Goal: Information Seeking & Learning: Learn about a topic

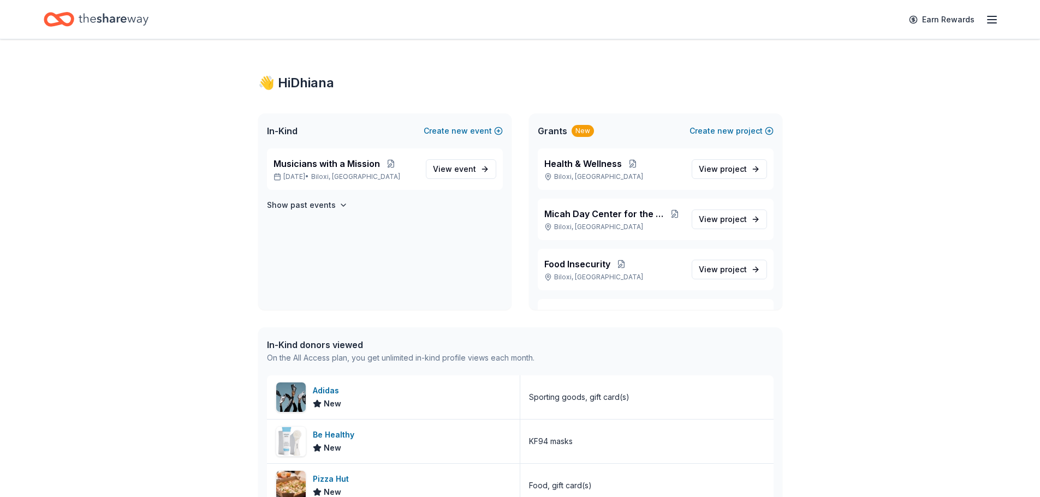
click at [566, 127] on div "Grants New" at bounding box center [566, 130] width 56 height 13
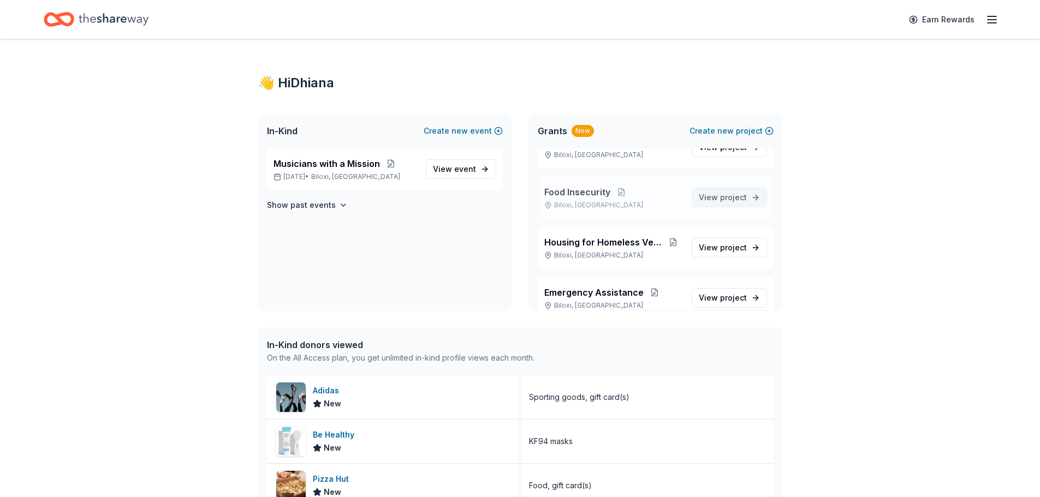
scroll to position [89, 0]
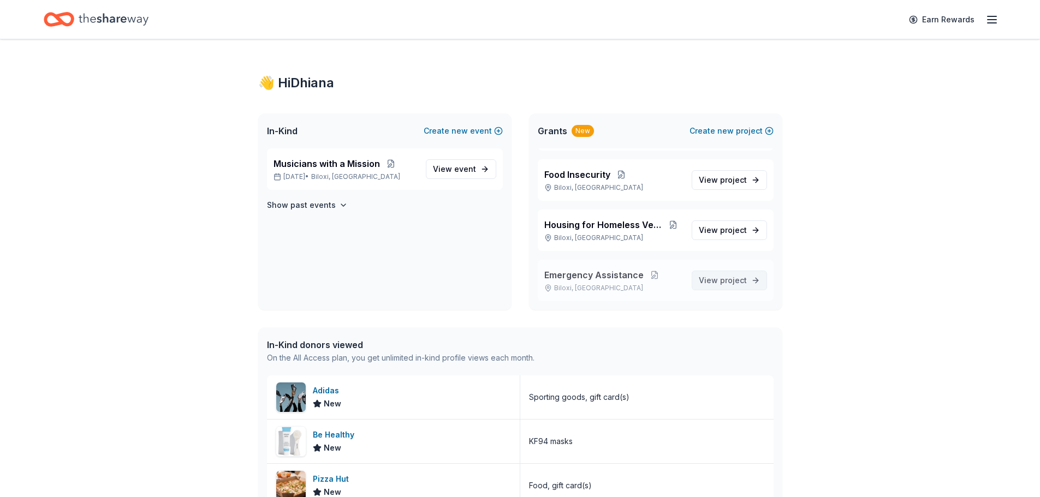
click at [705, 281] on span "View project" at bounding box center [723, 280] width 48 height 13
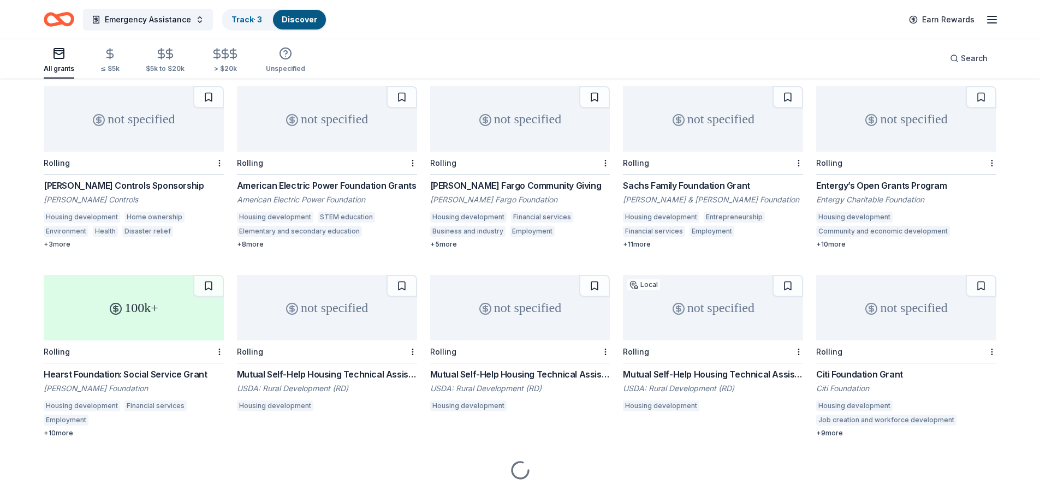
scroll to position [481, 0]
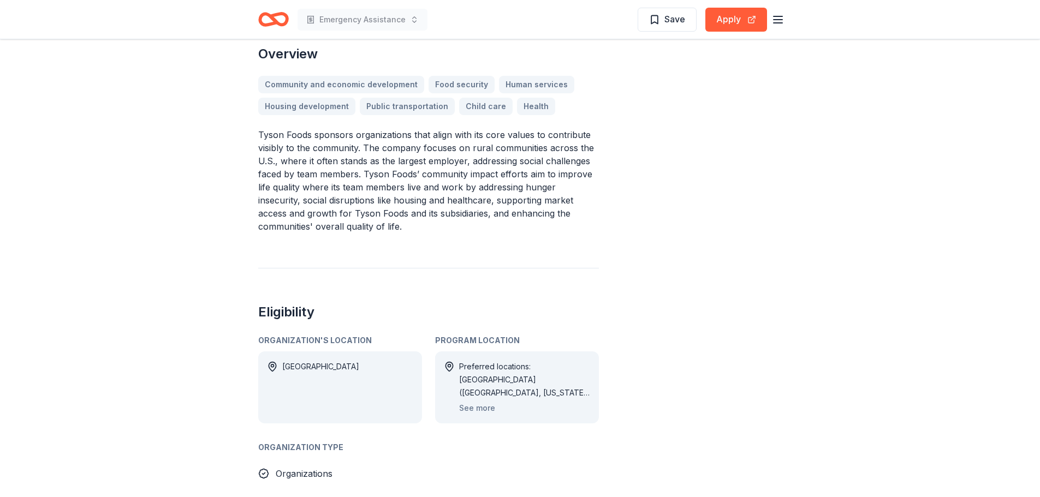
scroll to position [320, 0]
click at [473, 409] on button "See more" at bounding box center [477, 407] width 36 height 13
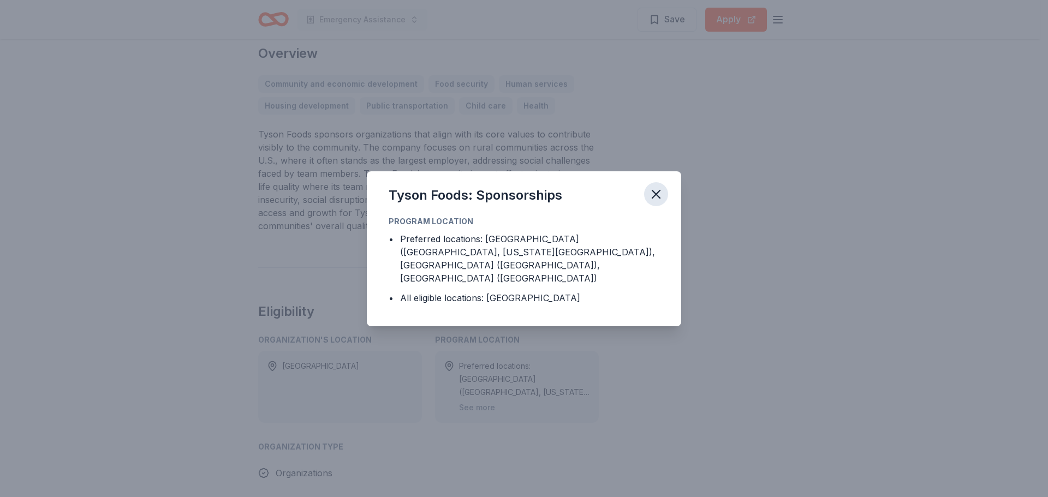
click at [647, 204] on button "button" at bounding box center [656, 194] width 24 height 24
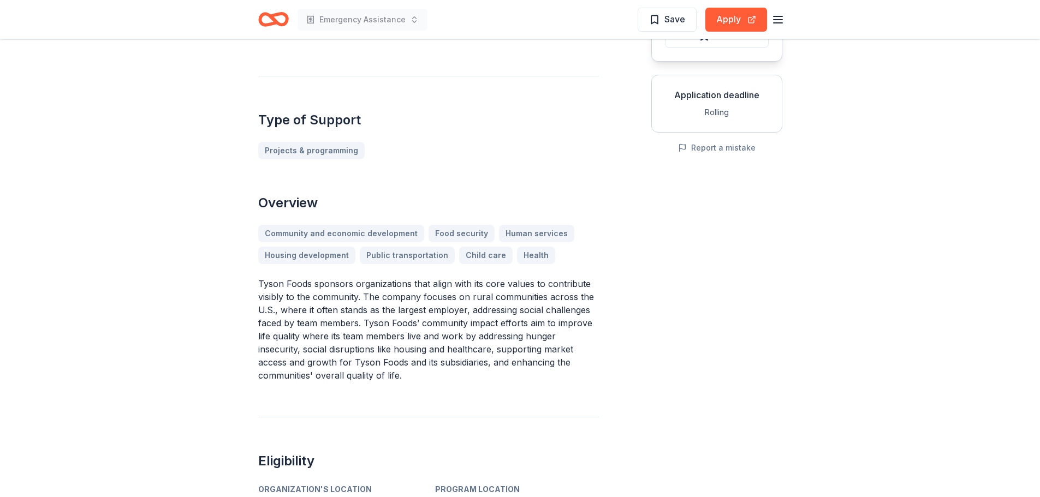
scroll to position [168, 0]
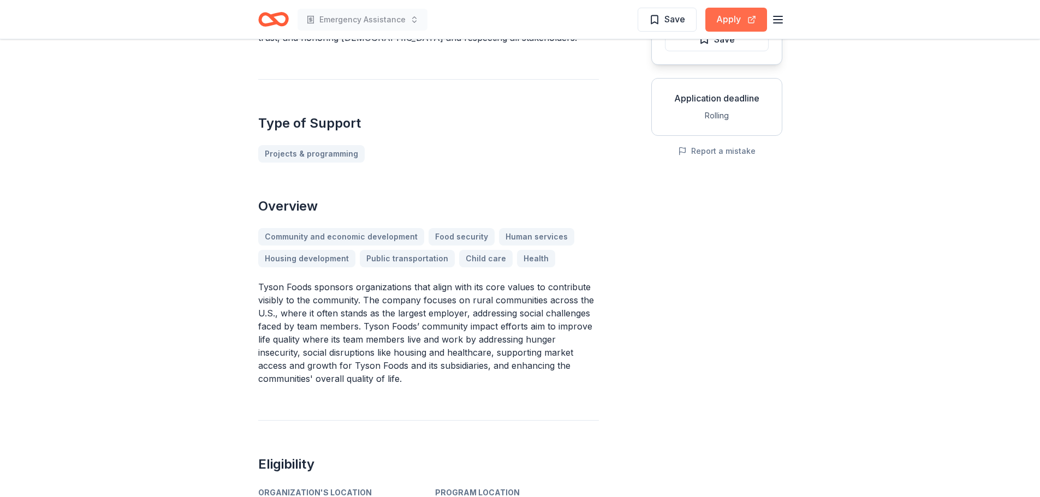
click at [727, 22] on button "Apply" at bounding box center [736, 20] width 62 height 24
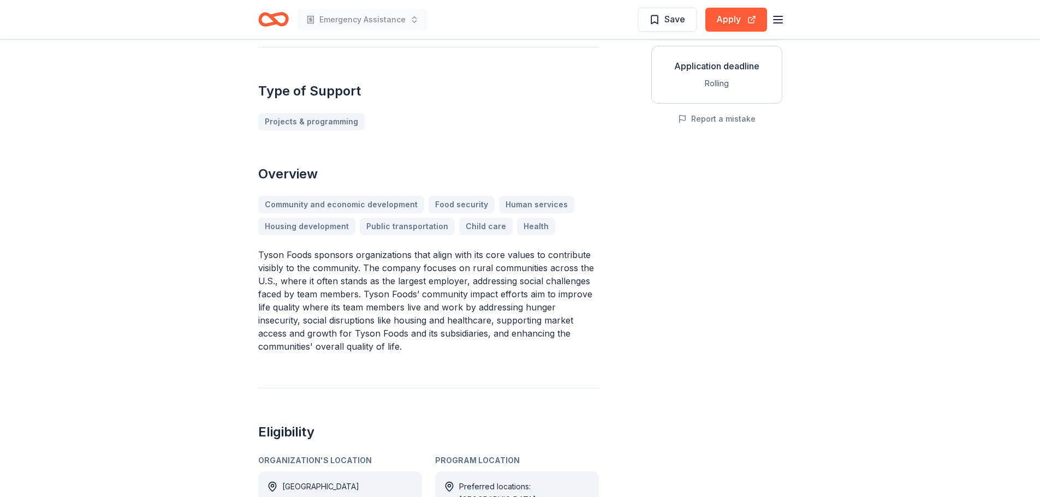
scroll to position [194, 0]
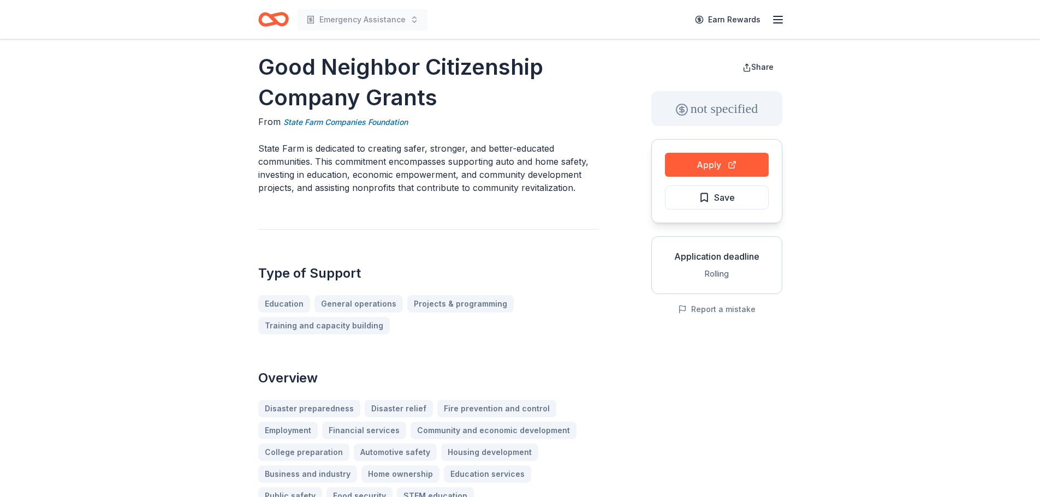
scroll to position [9, 0]
click at [721, 165] on button "Apply" at bounding box center [717, 165] width 104 height 24
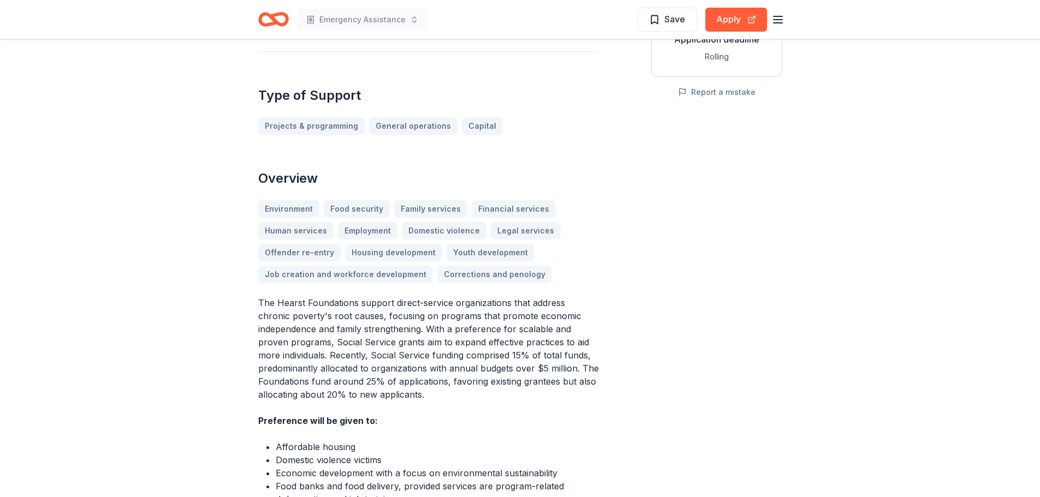
scroll to position [208, 0]
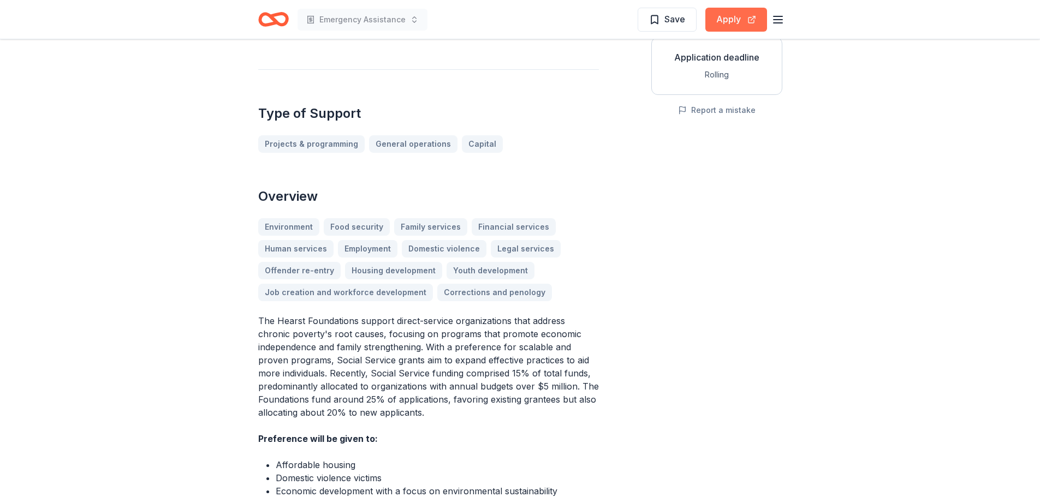
click at [739, 17] on button "Apply" at bounding box center [736, 20] width 62 height 24
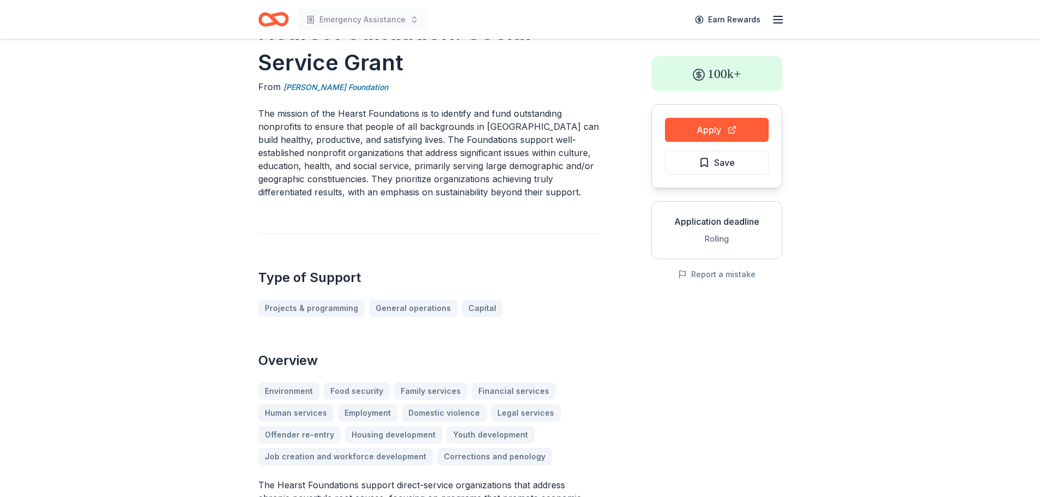
scroll to position [0, 0]
